Goal: Task Accomplishment & Management: Use online tool/utility

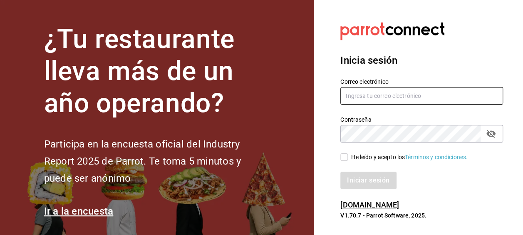
type input "[PERSON_NAME][EMAIL_ADDRESS][PERSON_NAME][DOMAIN_NAME]"
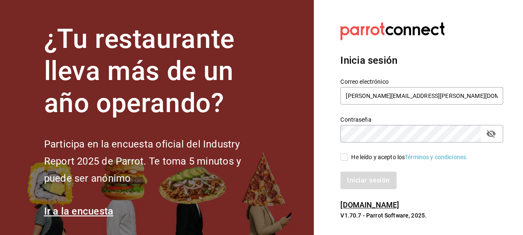
click at [346, 157] on input "He leído y acepto los Términos y condiciones." at bounding box center [344, 156] width 7 height 7
checkbox input "true"
click at [387, 185] on button "Iniciar sesión" at bounding box center [369, 180] width 57 height 17
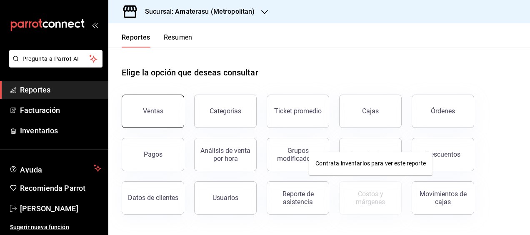
click at [166, 104] on button "Ventas" at bounding box center [153, 111] width 62 height 33
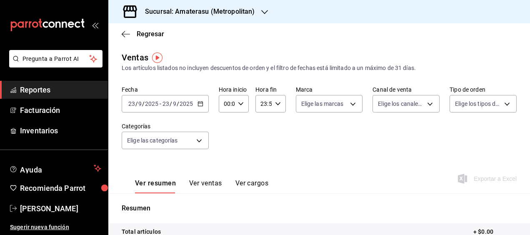
click at [199, 102] on \(Stroke\) "button" at bounding box center [200, 104] width 5 height 5
click at [272, 142] on div "Fecha [DATE] [DATE] - [DATE] [DATE] Hora inicio 00:00 Hora inicio Hora fin 23:5…" at bounding box center [319, 122] width 395 height 73
click at [264, 7] on div at bounding box center [264, 11] width 7 height 9
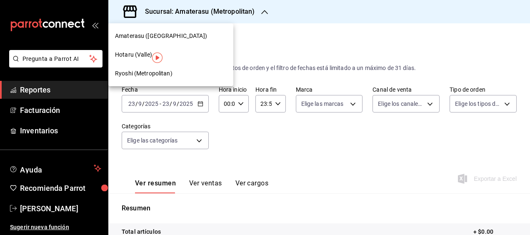
click at [146, 74] on span "Ryoshi (Metropolitan)" at bounding box center [143, 73] width 57 height 9
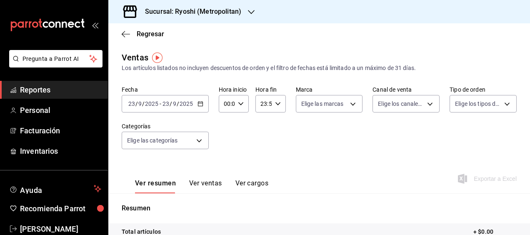
click at [198, 104] on icon "button" at bounding box center [200, 104] width 6 height 6
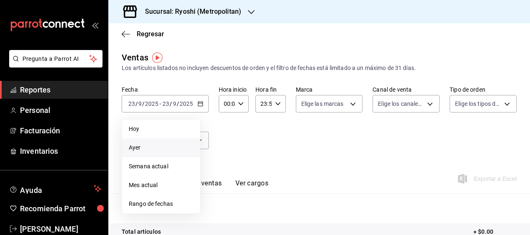
click at [133, 146] on span "Ayer" at bounding box center [161, 147] width 65 height 9
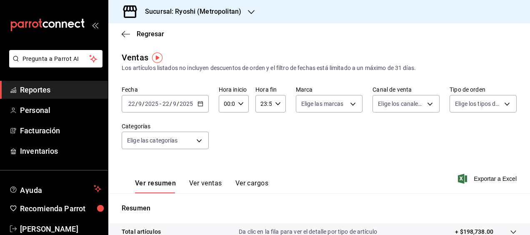
scroll to position [164, 0]
